Goal: Check status: Check status

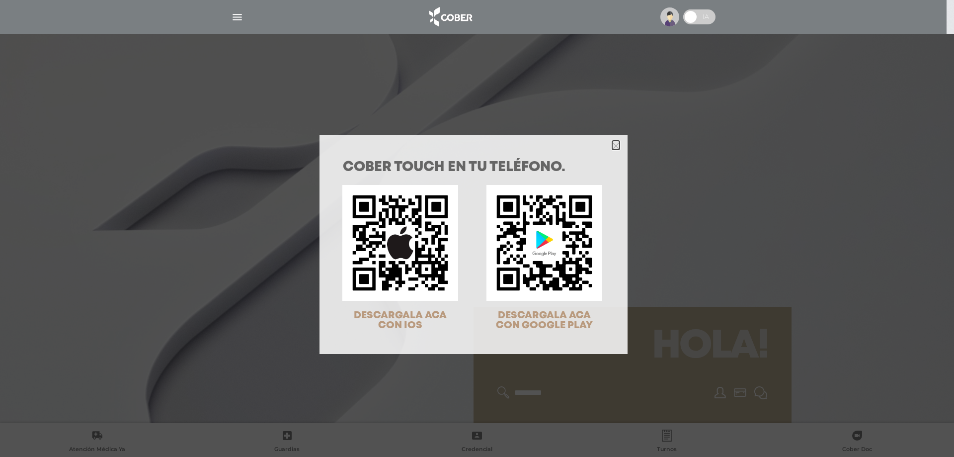
click at [614, 145] on icon "Close" at bounding box center [615, 145] width 7 height 7
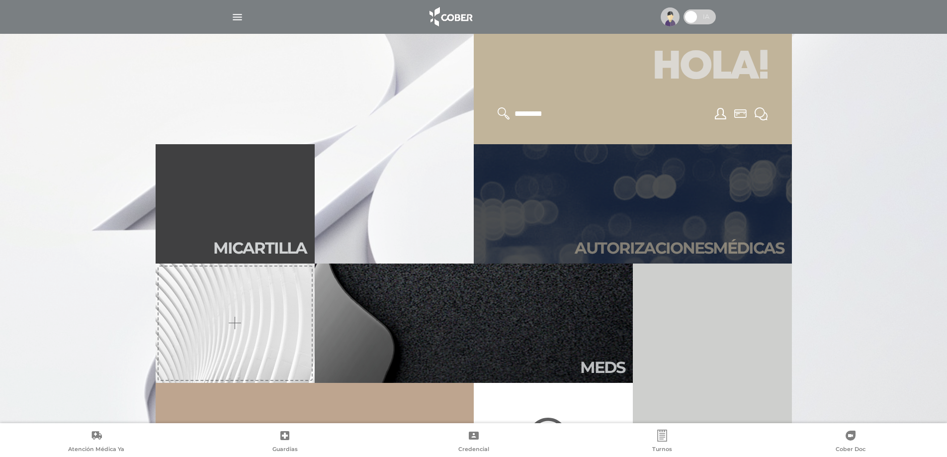
scroll to position [348, 0]
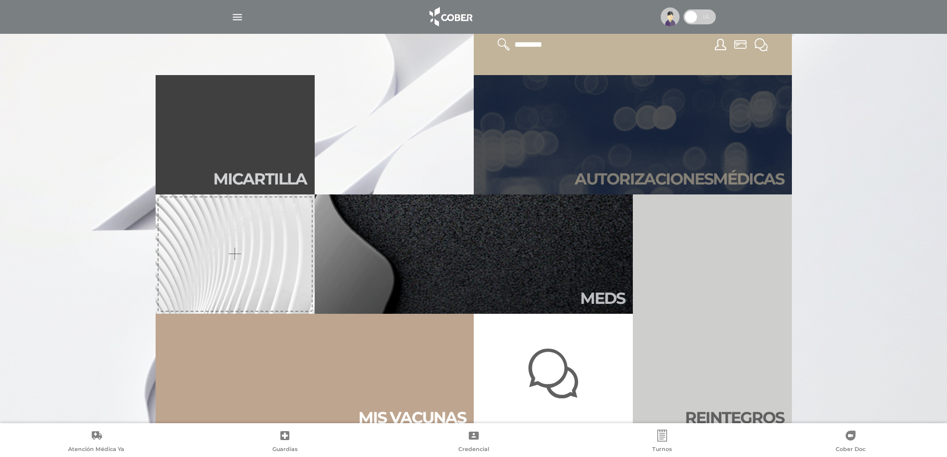
click at [616, 177] on h2 "Autori zaciones médicas" at bounding box center [678, 178] width 209 height 19
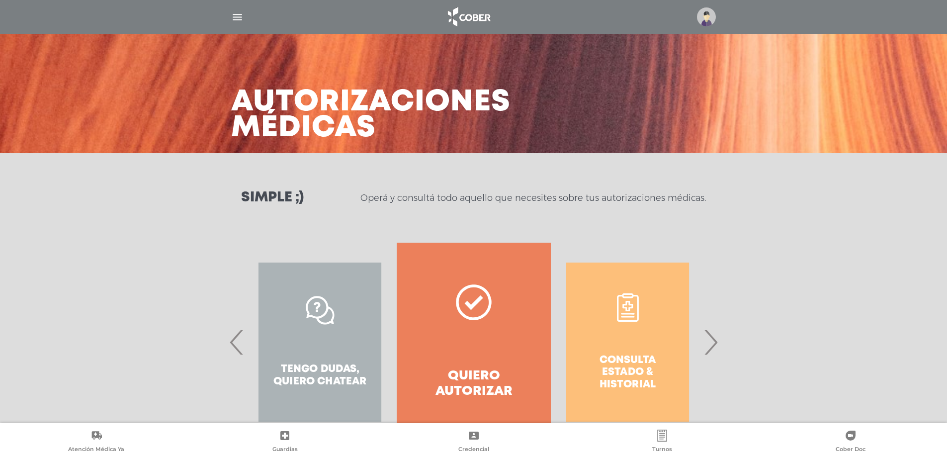
click at [709, 341] on span "›" at bounding box center [710, 342] width 19 height 54
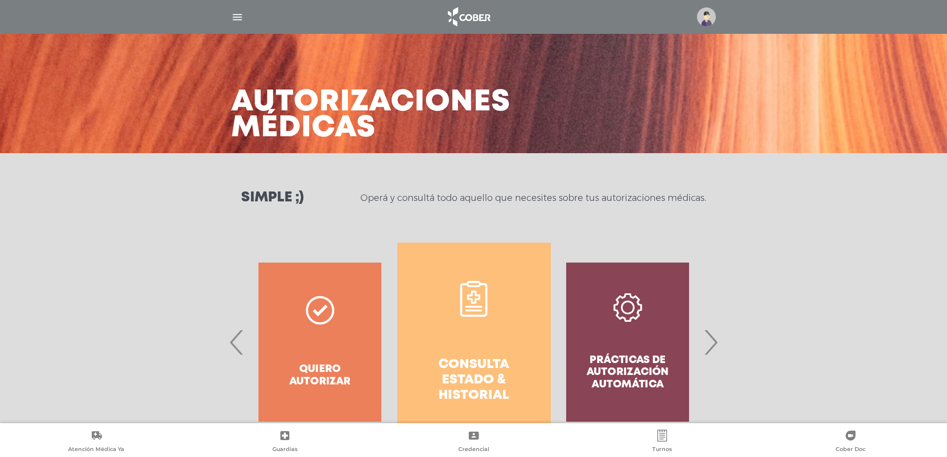
click at [470, 361] on h4 "Consulta estado & historial" at bounding box center [474, 380] width 118 height 47
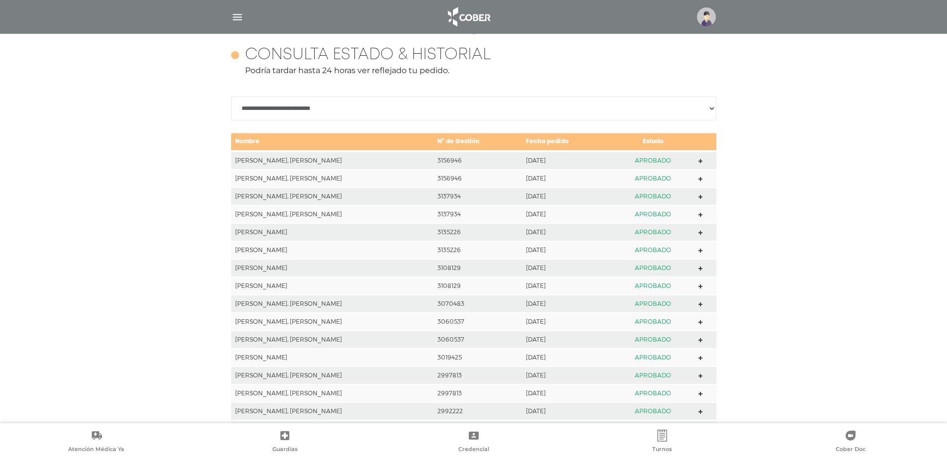
scroll to position [441, 0]
